Goal: Navigation & Orientation: Go to known website

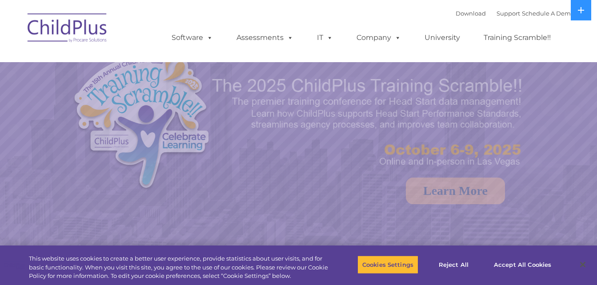
select select "MEDIUM"
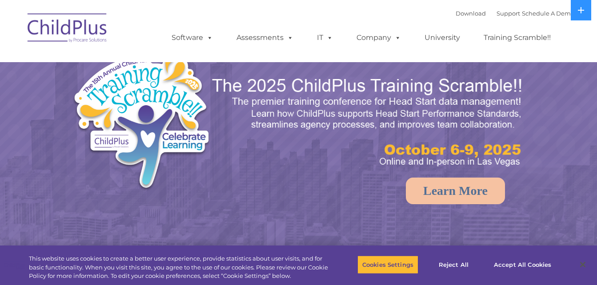
select select "MEDIUM"
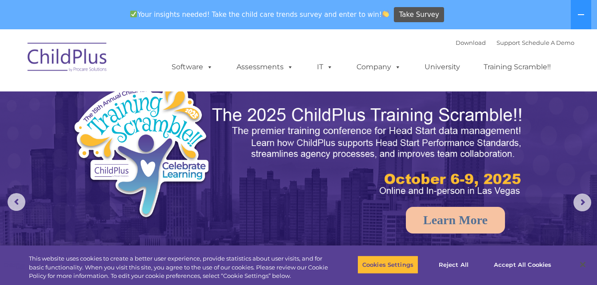
click at [86, 94] on img at bounding box center [172, 153] width 201 height 146
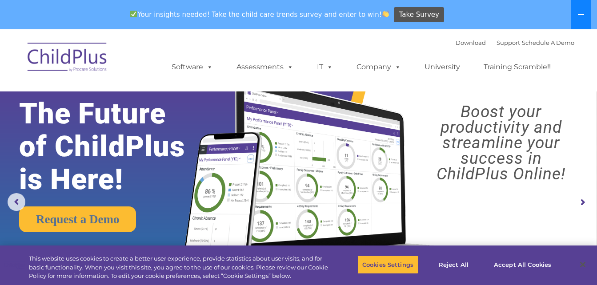
click at [583, 16] on icon at bounding box center [581, 14] width 7 height 7
